Goal: Task Accomplishment & Management: Complete application form

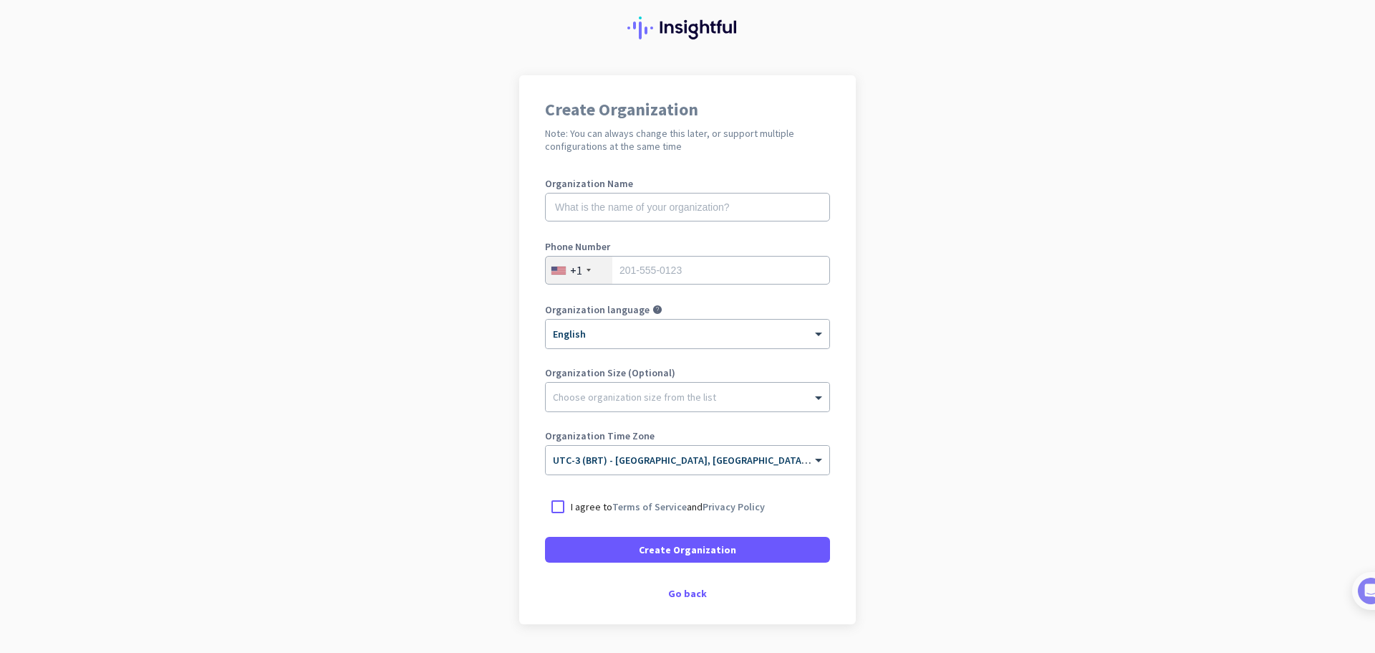
scroll to position [84, 0]
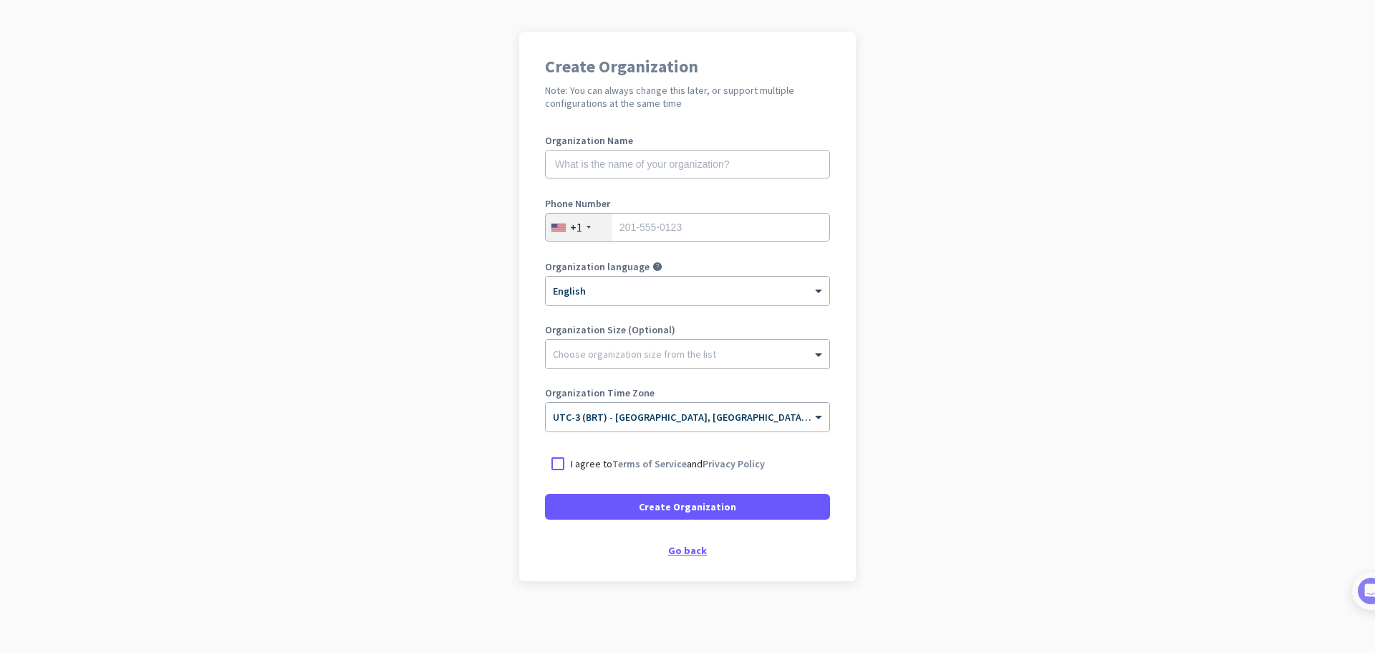
click at [683, 552] on div "Go back" at bounding box center [687, 550] width 285 height 10
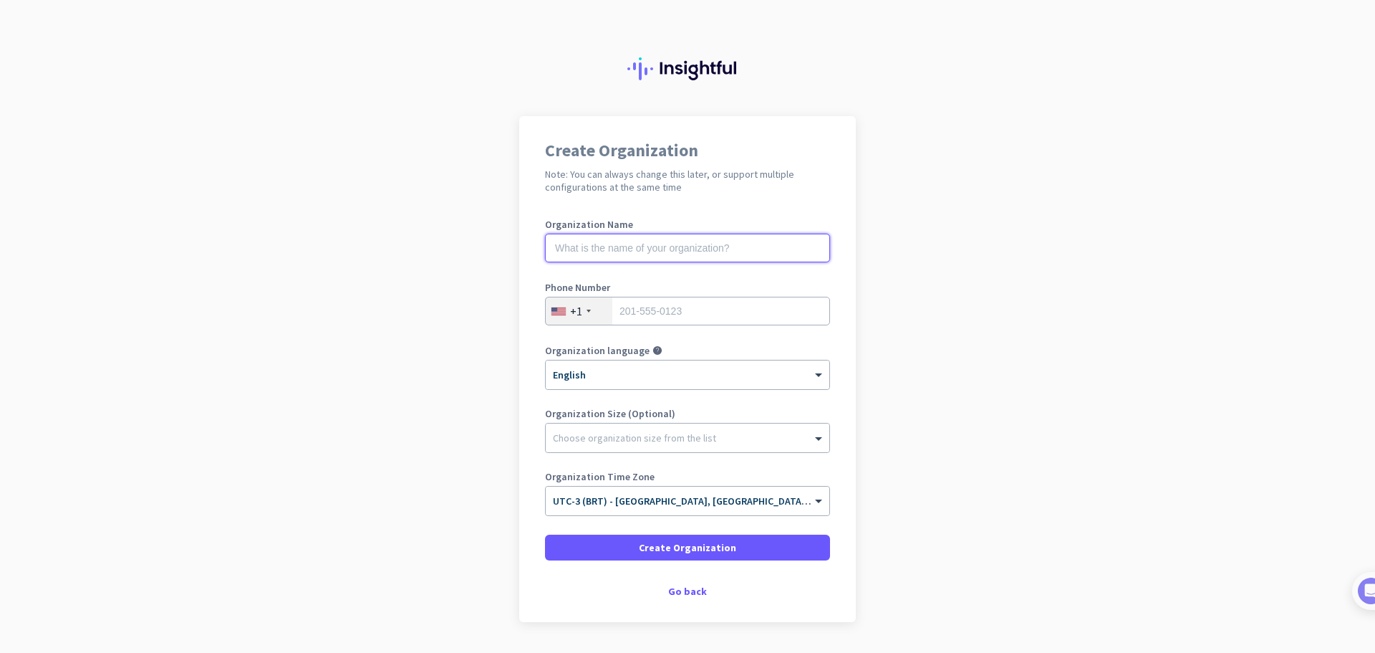
click at [585, 246] on input "text" at bounding box center [687, 248] width 285 height 29
click at [582, 312] on div "+1" at bounding box center [579, 310] width 67 height 27
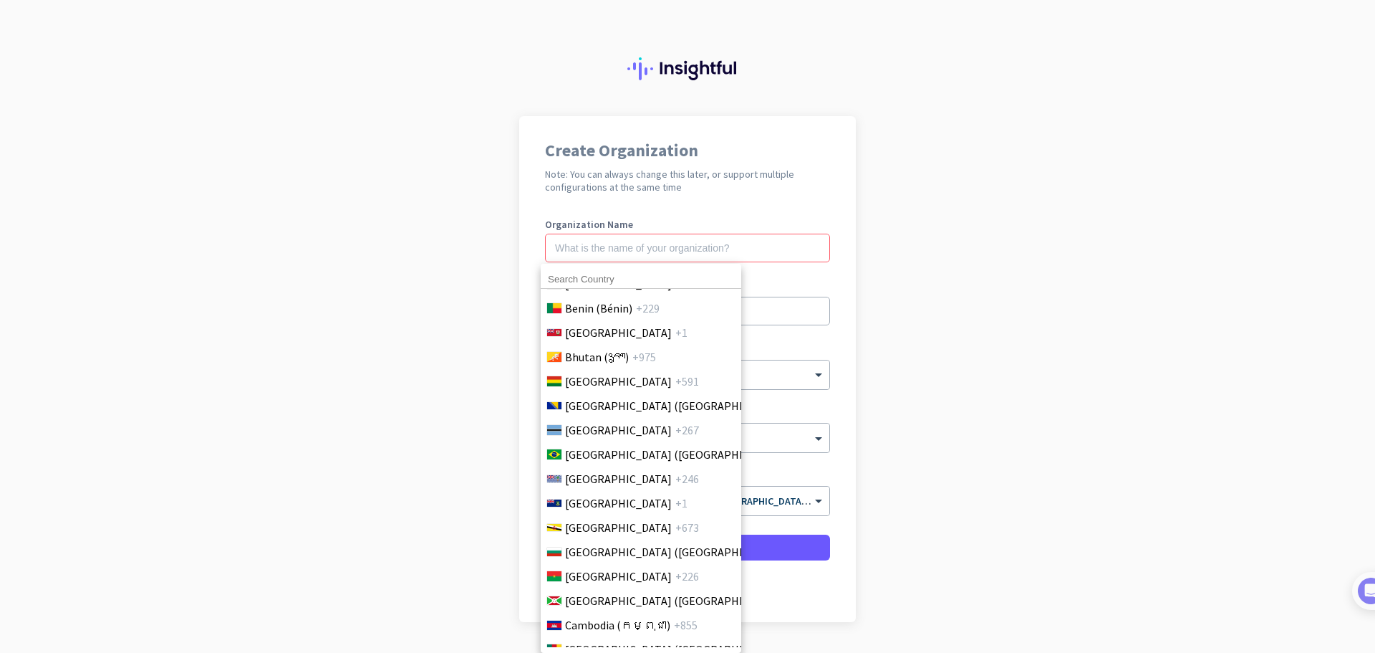
scroll to position [716, 0]
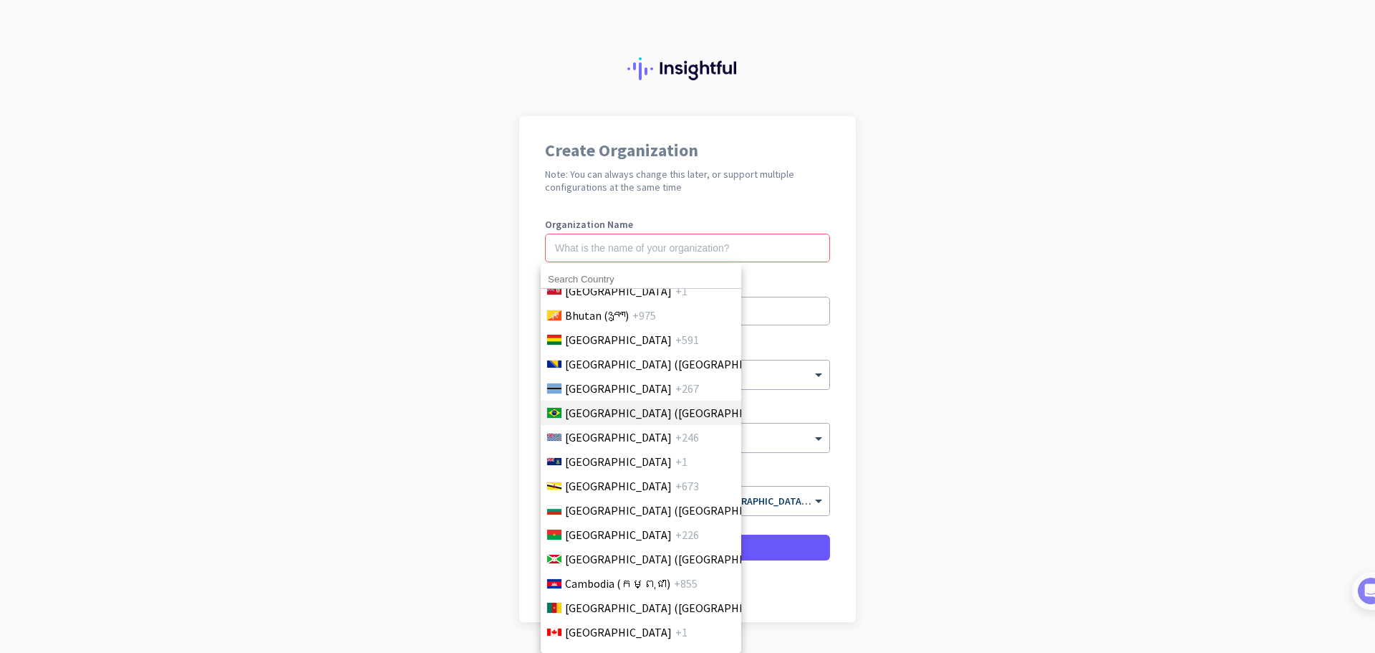
click at [608, 409] on span "Brazil (Brasil)" at bounding box center [676, 412] width 223 height 17
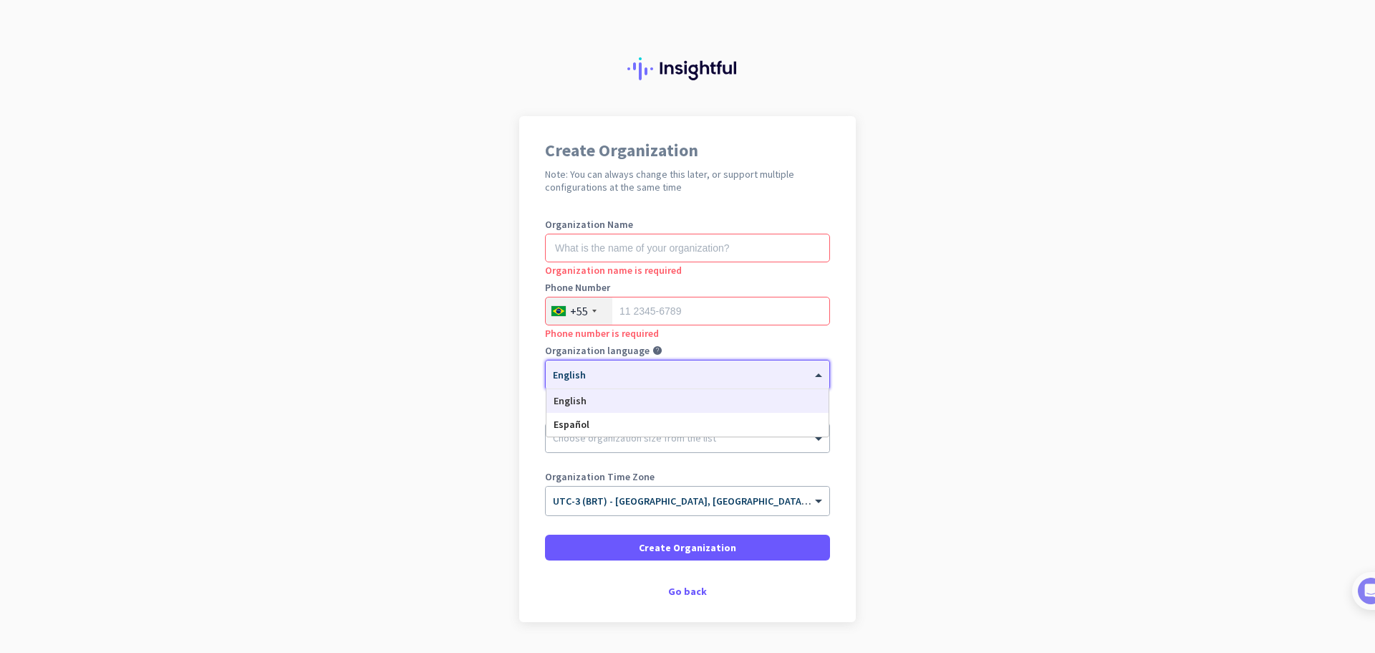
click at [814, 372] on span at bounding box center [821, 375] width 18 height 12
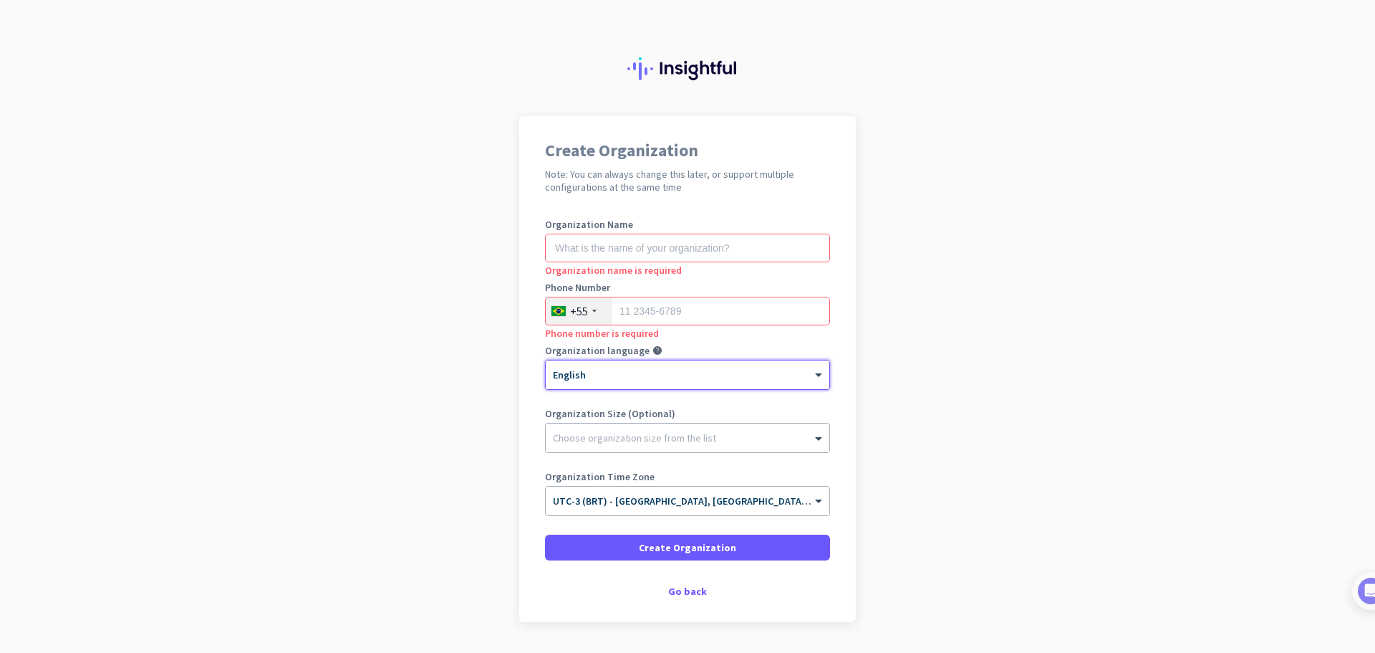
click at [564, 376] on span "English" at bounding box center [569, 374] width 33 height 13
click at [621, 254] on input "text" at bounding box center [687, 248] width 285 height 29
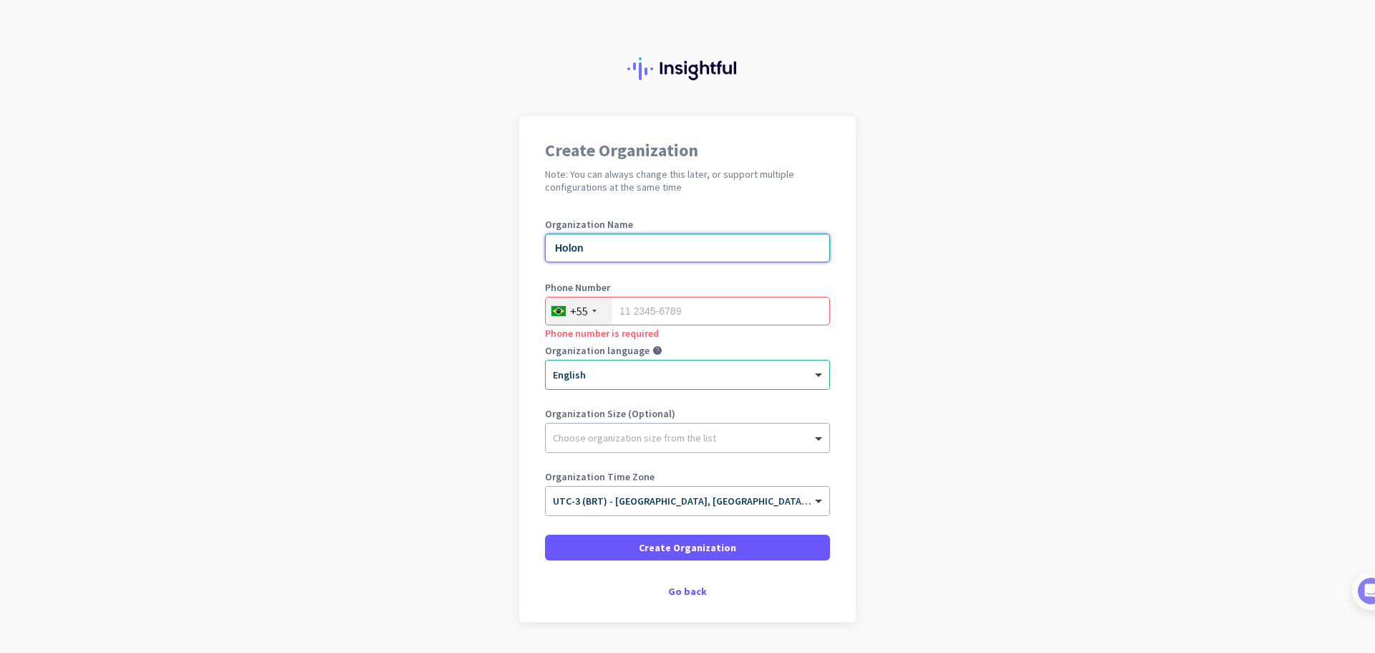
type input "Holon"
type input "41 30167026"
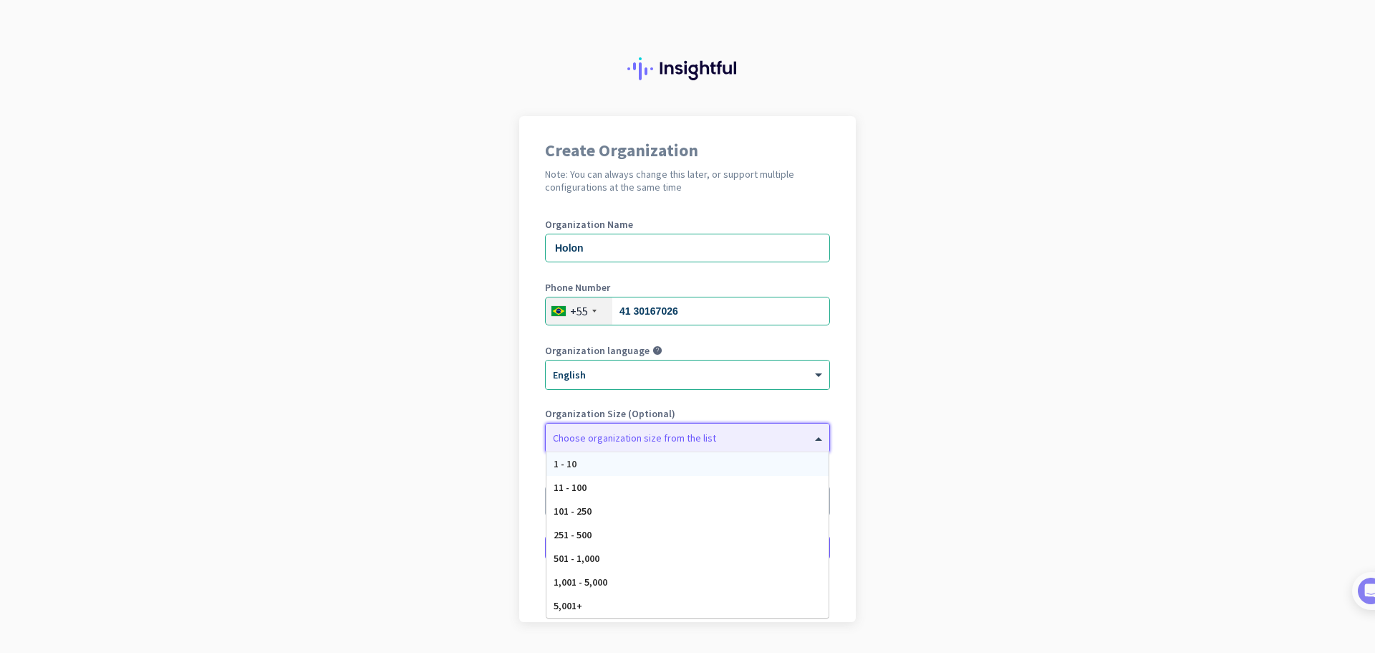
click at [622, 437] on div at bounding box center [688, 434] width 284 height 14
click at [562, 459] on span "1 - 10" at bounding box center [565, 463] width 23 height 13
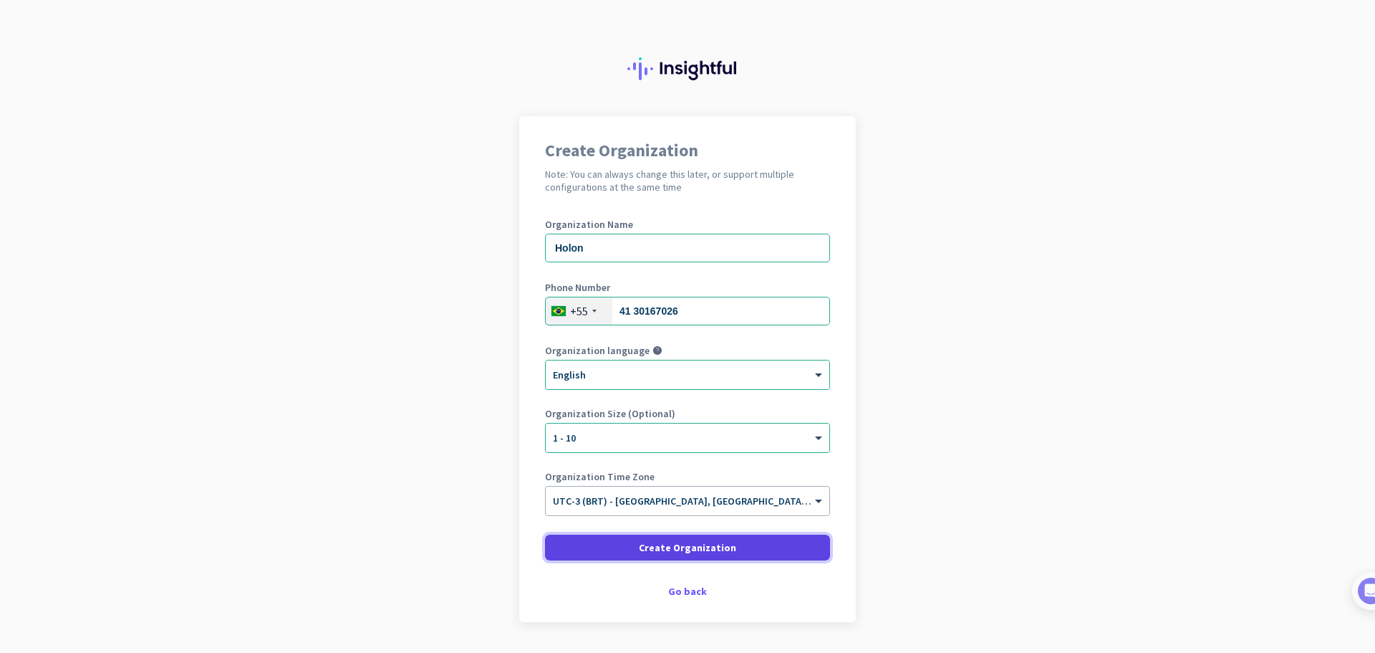
click at [693, 549] on span "Create Organization" at bounding box center [687, 547] width 97 height 14
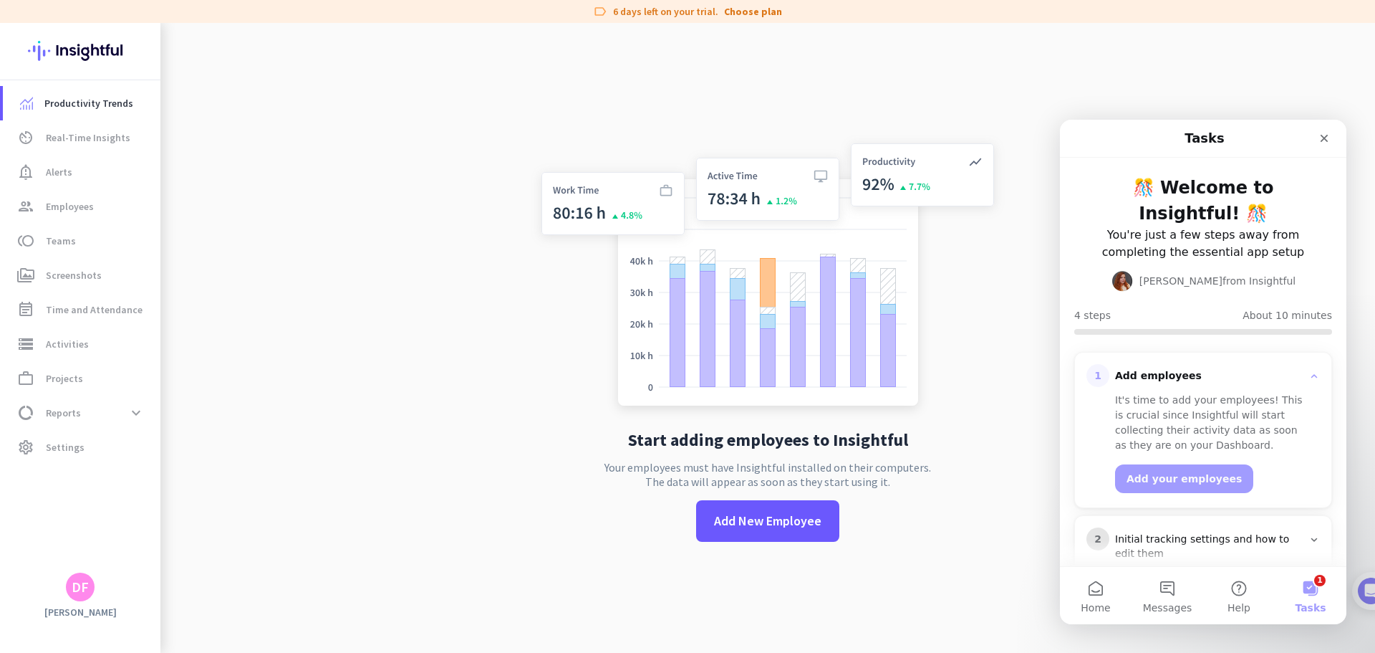
click at [86, 54] on img at bounding box center [80, 51] width 105 height 56
click at [1324, 134] on icon "Close" at bounding box center [1324, 138] width 11 height 11
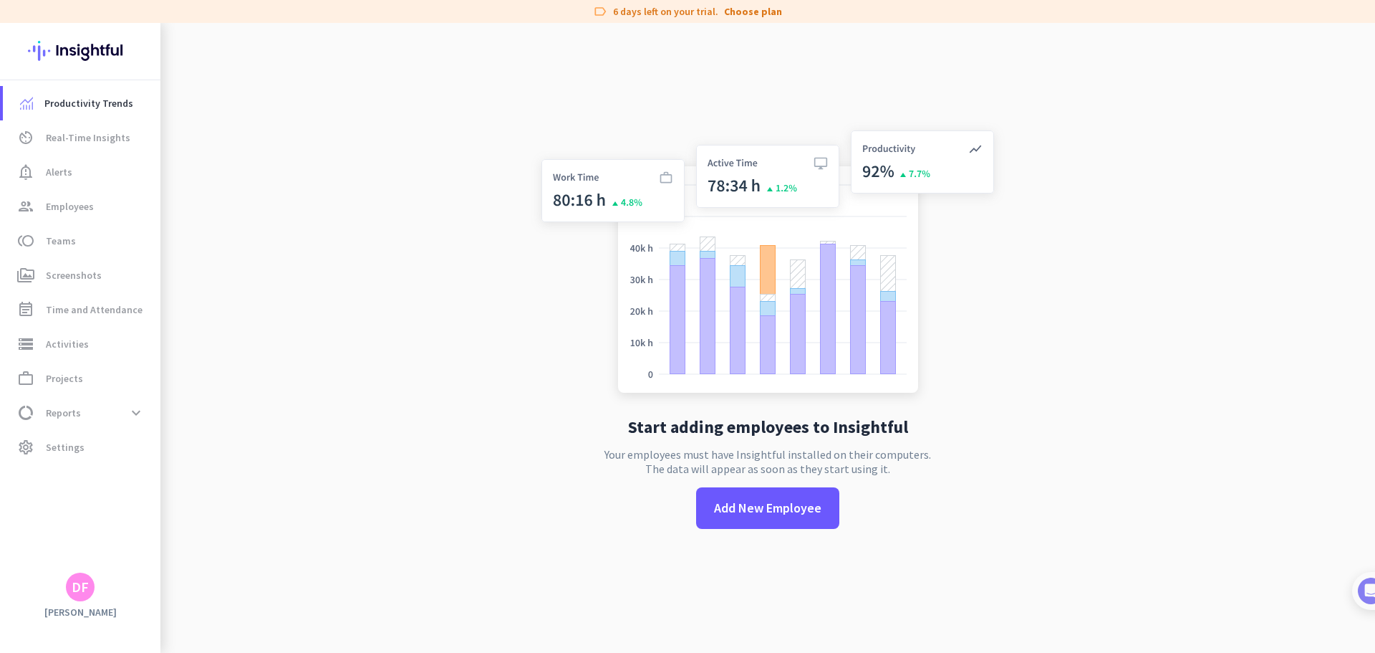
scroll to position [23, 0]
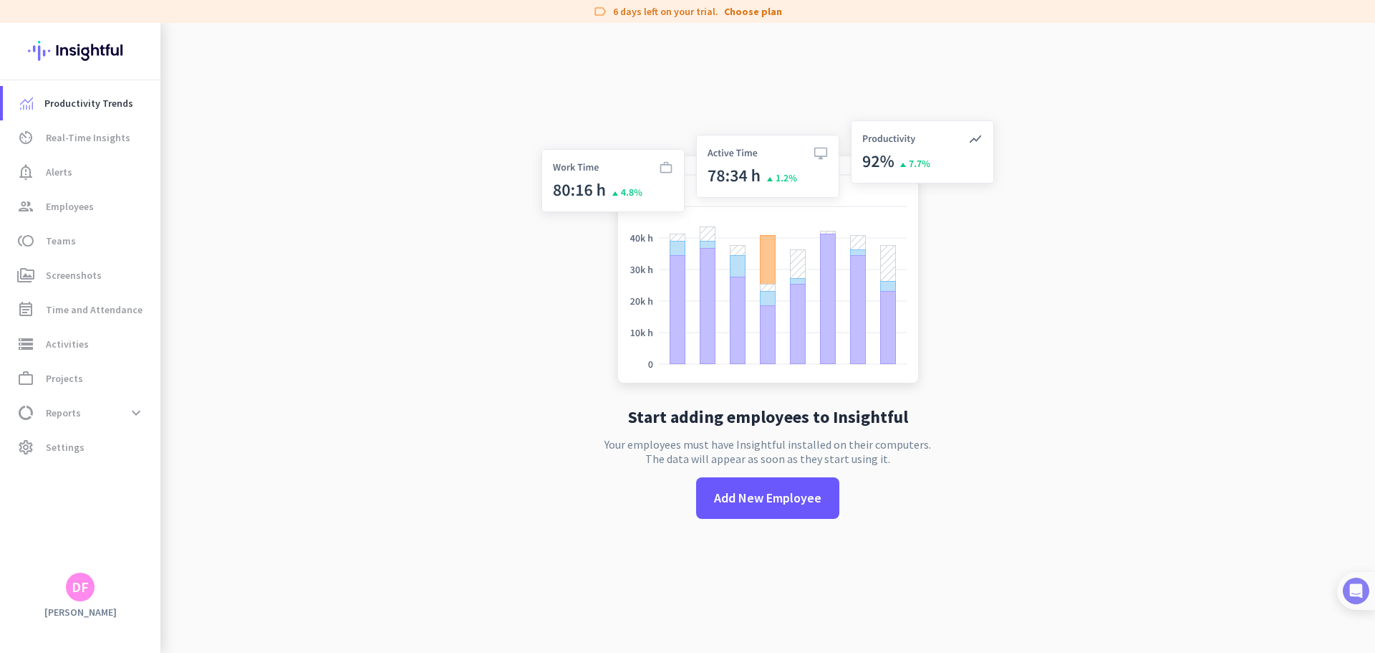
click at [1355, 586] on img at bounding box center [1356, 590] width 27 height 27
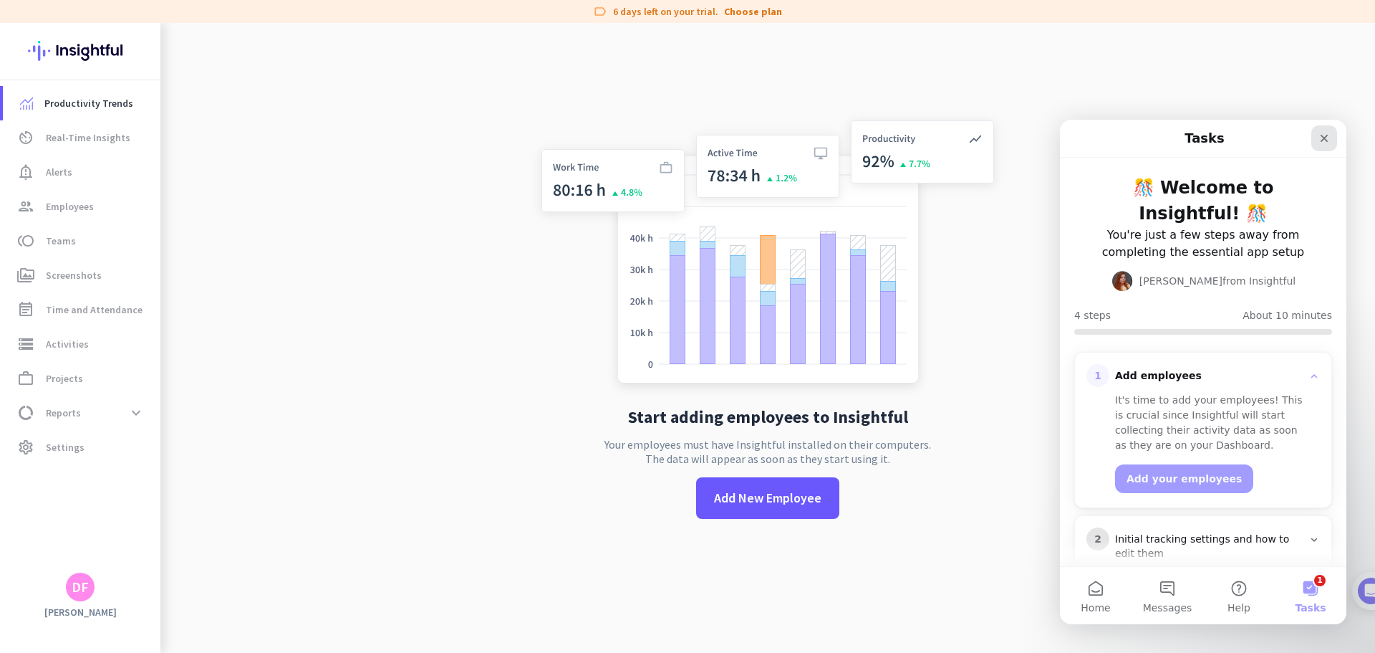
click at [1327, 134] on icon "Close" at bounding box center [1324, 138] width 11 height 11
